Goal: Task Accomplishment & Management: Use online tool/utility

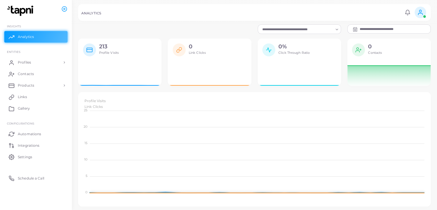
scroll to position [5, 5]
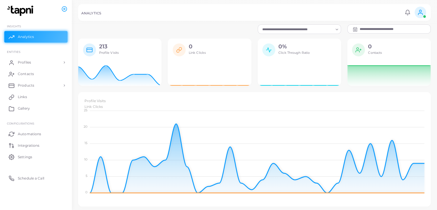
click at [333, 30] on input "Search for option" at bounding box center [296, 29] width 73 height 6
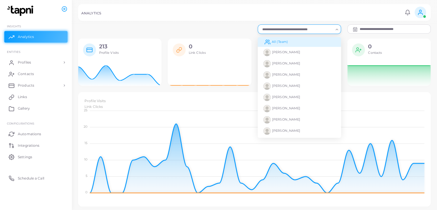
click at [310, 44] on li "All (Team)" at bounding box center [299, 42] width 83 height 10
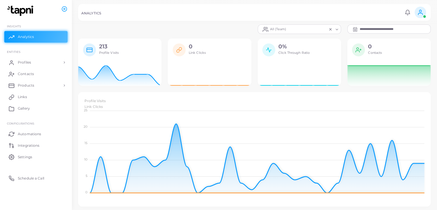
click at [419, 26] on input "**********" at bounding box center [395, 29] width 71 height 9
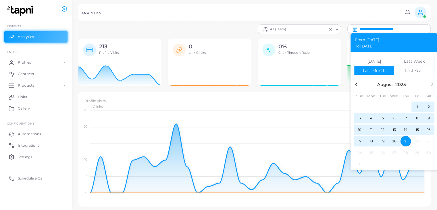
click at [356, 84] on icon "button" at bounding box center [356, 84] width 7 height 7
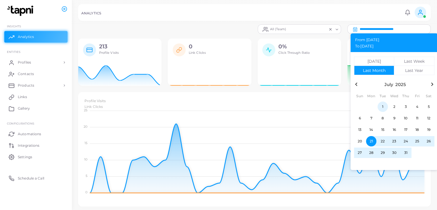
click at [382, 106] on span "1" at bounding box center [383, 106] width 10 height 10
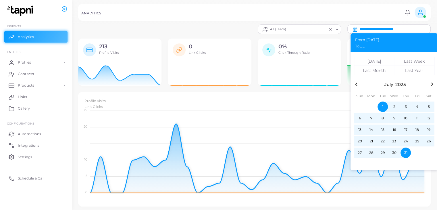
click at [408, 154] on span "31" at bounding box center [406, 152] width 10 height 10
type input "**********"
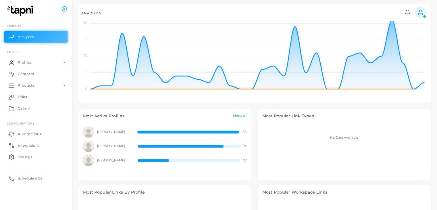
scroll to position [104, 0]
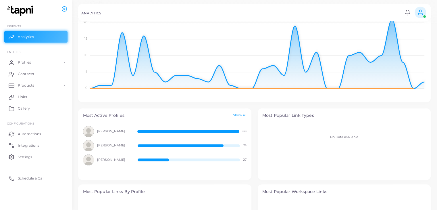
click at [245, 111] on div "Most Active Profiles Show all" at bounding box center [164, 115] width 173 height 14
click at [244, 113] on link "Show all" at bounding box center [240, 115] width 14 height 5
